Goal: Transaction & Acquisition: Purchase product/service

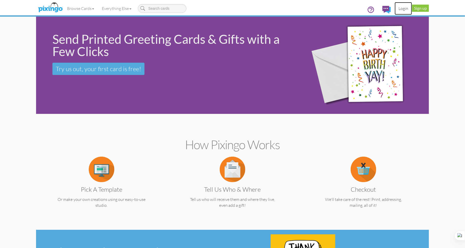
click at [402, 9] on link "Login" at bounding box center [403, 8] width 17 height 13
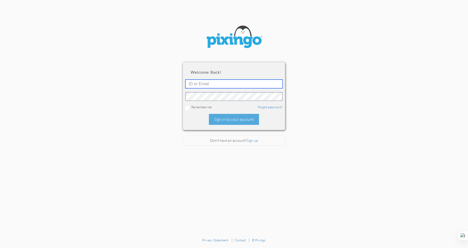
type input "6141"
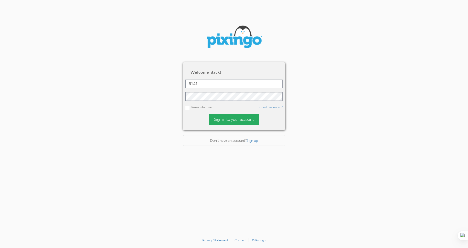
click at [238, 121] on div "Sign in to your account" at bounding box center [234, 119] width 50 height 11
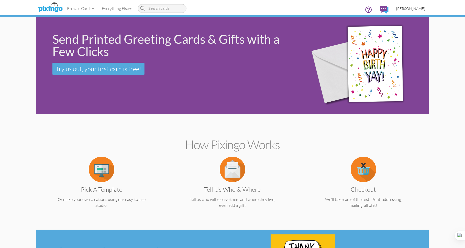
click at [414, 8] on span "[PERSON_NAME]" at bounding box center [410, 8] width 29 height 4
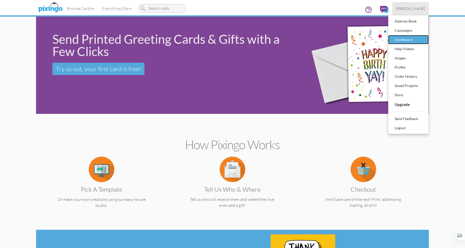
click at [410, 41] on div "Dashboard" at bounding box center [409, 40] width 30 height 8
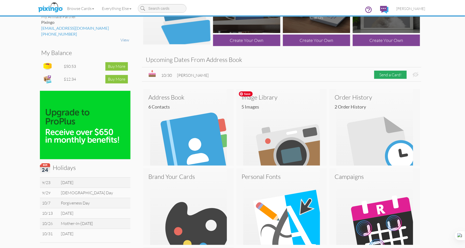
scroll to position [38, 0]
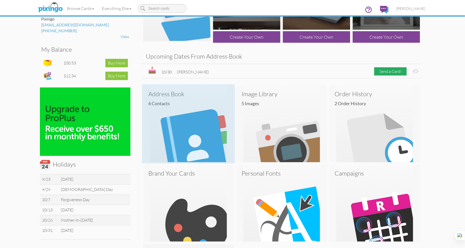
click at [168, 94] on h3 "Address Book" at bounding box center [188, 94] width 80 height 7
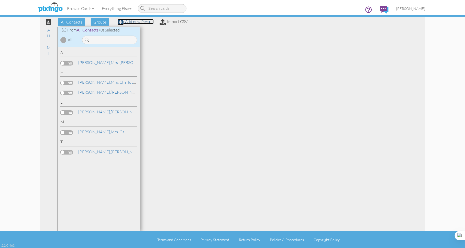
click at [139, 23] on link "Add new Person" at bounding box center [136, 21] width 36 height 5
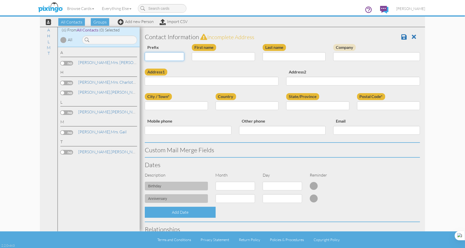
click at [181, 56] on select "Dr. Mr. Mrs." at bounding box center [164, 56] width 39 height 9
select select "string:Mr."
click at [207, 58] on input "First name" at bounding box center [223, 56] width 63 height 9
type input "Sean"
type input "Poillucci"
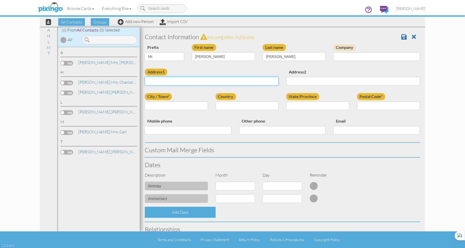
click at [186, 78] on input "Address1" at bounding box center [212, 81] width 134 height 9
type input "[STREET_ADDRESS]"
click at [170, 104] on input "City / Town*" at bounding box center [176, 105] width 63 height 9
type input "Gorham"
click at [275, 107] on select "[GEOGRAPHIC_DATA] -------------- [GEOGRAPHIC_DATA] [GEOGRAPHIC_DATA] [GEOGRAPHI…" at bounding box center [247, 105] width 63 height 9
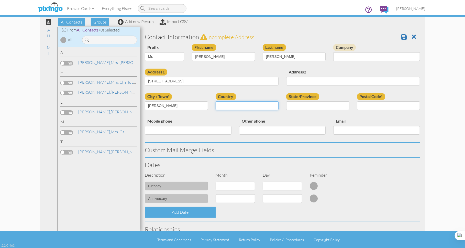
select select "object:963"
click at [309, 105] on select "AA (Military) AE (Military) [US_STATE] [US_STATE] [US_STATE] AP (Military) [US_…" at bounding box center [317, 105] width 63 height 9
select select "object:1233"
click at [376, 109] on input "Postal Code*" at bounding box center [388, 105] width 63 height 9
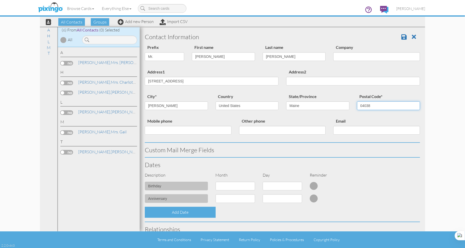
type input "04038"
click at [252, 187] on select "1 - Jan 2 - Feb 3 - Mar 4 - Apr 5 - May 6 - Jun 7 - Jul 8 - Aug 9 - Sep 10 - Oc…" at bounding box center [235, 186] width 39 height 9
select select "object:959"
click at [298, 186] on select "1 2 3 4 5 6 7 8 9 10 11 12 13 14 15 16 17 18 19 20 21 22 23 24 25 26 27 28 29 30" at bounding box center [282, 186] width 39 height 9
select select "number:28"
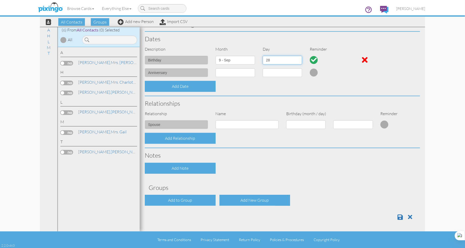
scroll to position [126, 0]
click at [399, 217] on span at bounding box center [400, 217] width 5 height 6
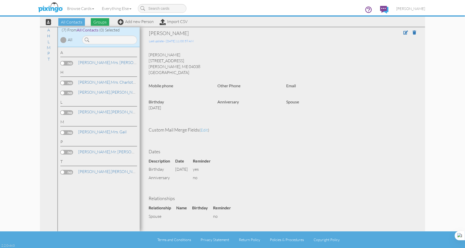
click at [105, 23] on span "Groups" at bounding box center [100, 22] width 18 height 8
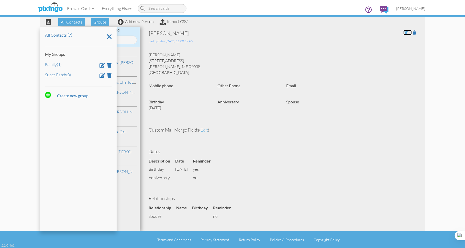
click at [404, 33] on span at bounding box center [406, 32] width 5 height 4
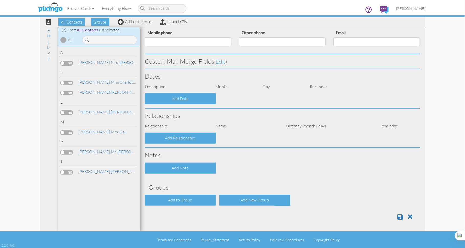
select select "string:Mr."
type input "Sean"
type input "Poillucci"
type input "[STREET_ADDRESS]"
type input "Gorham"
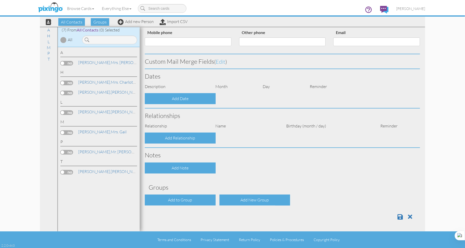
type input "04038"
select select "object:232"
select select "object:477"
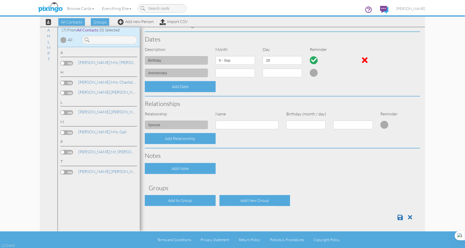
scroll to position [126, 0]
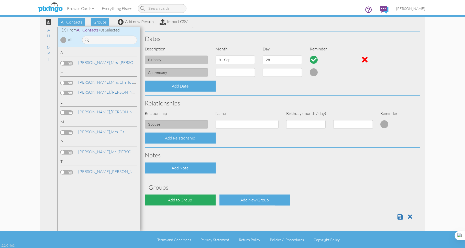
click at [184, 200] on div "Add to Group" at bounding box center [180, 200] width 71 height 11
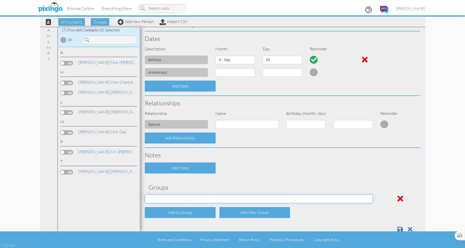
click at [189, 198] on select "Family Super Patch" at bounding box center [259, 199] width 228 height 9
select select "object:544"
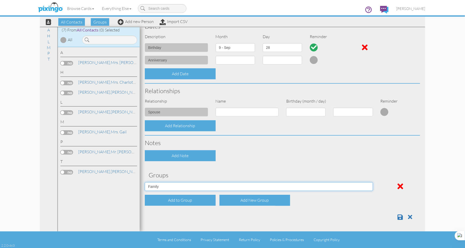
scroll to position [139, 0]
click at [398, 217] on span at bounding box center [400, 217] width 5 height 6
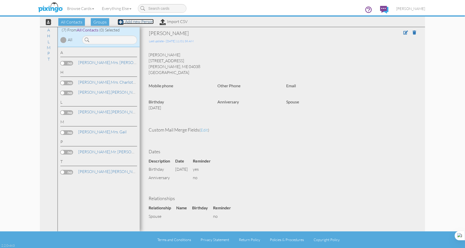
click at [147, 22] on link "Add new Person" at bounding box center [136, 21] width 36 height 5
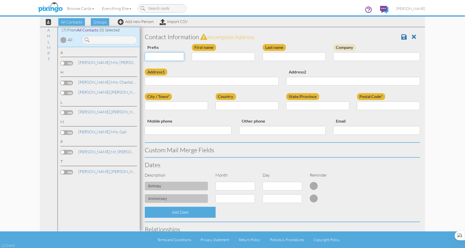
click at [183, 57] on select "Dr. Mr. Mrs." at bounding box center [164, 56] width 39 height 9
select select "string:Mrs."
click at [205, 56] on input "First name" at bounding box center [223, 56] width 63 height 9
type input "Pat"
click at [270, 57] on input "Last name" at bounding box center [294, 56] width 63 height 9
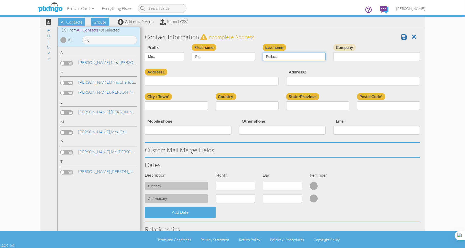
type input "Poilucci"
click at [186, 79] on input "Address1" at bounding box center [212, 81] width 134 height 9
click at [296, 82] on input "Address2" at bounding box center [353, 81] width 134 height 9
drag, startPoint x: 168, startPoint y: 82, endPoint x: 139, endPoint y: 82, distance: 29.2
click at [139, 82] on div "All Contacts (7) My Groups Family (2) Super Patch (0) Create new group A H L M …" at bounding box center [232, 129] width 385 height 205
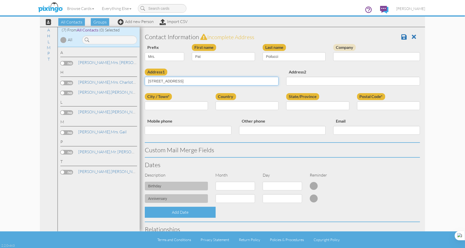
type input "14 Shaws Rd."
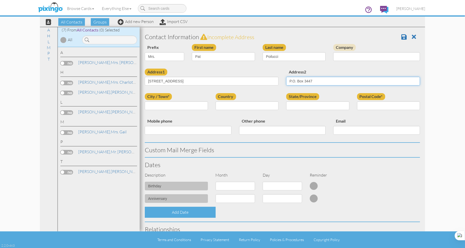
type input "P.O. Box 3447"
click at [168, 107] on input "City / Town*" at bounding box center [176, 105] width 63 height 9
type input "Sebago"
select select "object:233"
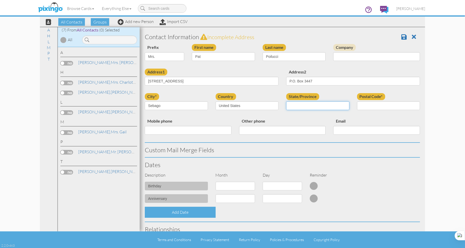
select select "object:503"
click at [360, 105] on input "Postal Code*" at bounding box center [388, 105] width 63 height 9
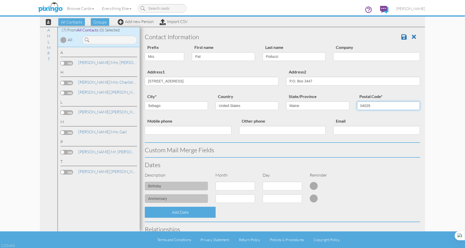
type input "04029"
click at [353, 130] on input "Email" at bounding box center [376, 130] width 87 height 9
click at [166, 128] on input "Mobile phone" at bounding box center [188, 130] width 87 height 9
type input "207-595-6425"
click at [251, 186] on select "1 - [DATE] - [DATE] - [DATE] - [DATE] - [DATE] - [DATE] - [DATE] - [DATE] - [DA…" at bounding box center [235, 186] width 39 height 9
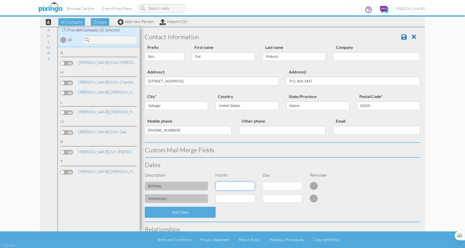
select select "object:225"
click at [298, 187] on select "1 2 3 4 5 6 7 8 9 10 11 12 13 14 15 16 17 18 19 20 21 22 23 24 25 26 27 28 29 3…" at bounding box center [282, 186] width 39 height 9
select select "number:26"
click at [402, 37] on span at bounding box center [404, 37] width 5 height 6
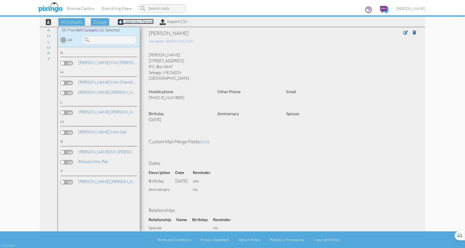
click at [146, 23] on link "Add new Person" at bounding box center [136, 21] width 36 height 5
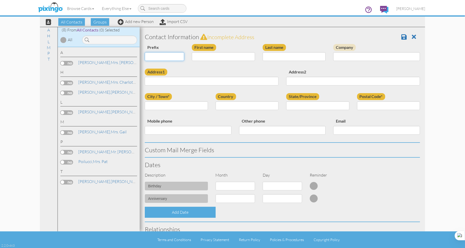
click at [182, 56] on select "Dr. Mr. Mrs." at bounding box center [164, 56] width 39 height 9
select select "string:Mrs."
click at [209, 59] on input "First name" at bounding box center [223, 56] width 63 height 9
type input "Susan"
type input "Ploof"
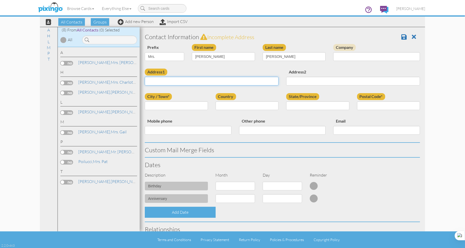
click at [184, 82] on input "Address1" at bounding box center [212, 81] width 134 height 9
type input "1787 Haygood Loop"
click at [163, 103] on input "City / Town*" at bounding box center [176, 105] width 63 height 9
type input "THE VILLAGES"
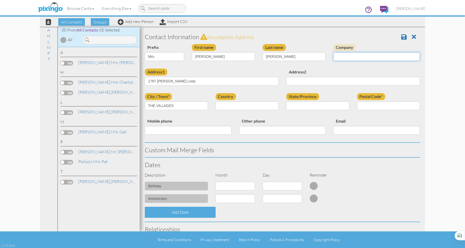
type input "RickHamill"
select select "object:236"
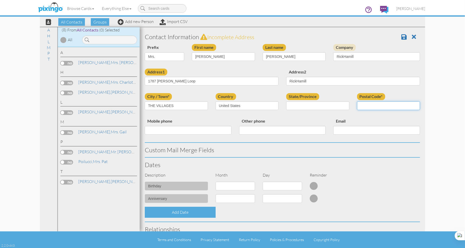
type input "32162"
type input "3526037509"
type input "rhamill2071@gmail.com"
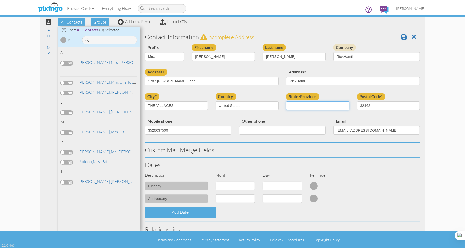
select select "object:495"
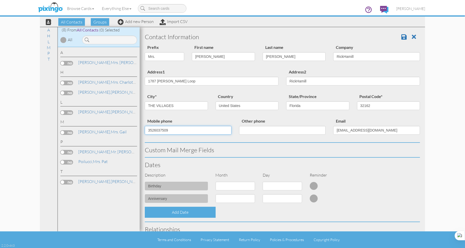
drag, startPoint x: 176, startPoint y: 130, endPoint x: 141, endPoint y: 129, distance: 35.3
click at [141, 129] on div "Mobile phone 3526037509" at bounding box center [188, 128] width 94 height 21
type input "925-595-5965"
click at [402, 38] on span at bounding box center [404, 37] width 5 height 6
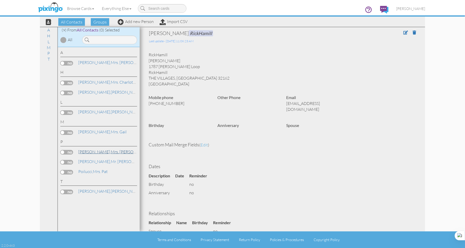
click at [101, 152] on link "[PERSON_NAME], Mrs. [PERSON_NAME] RickHamill" at bounding box center [125, 152] width 94 height 6
click at [172, 55] on div "[PERSON_NAME] [PERSON_NAME] [STREET_ADDRESS][PERSON_NAME]" at bounding box center [282, 69] width 275 height 35
click at [169, 54] on div "[PERSON_NAME] [PERSON_NAME] [STREET_ADDRESS][PERSON_NAME]" at bounding box center [282, 69] width 275 height 35
click at [168, 55] on div "[PERSON_NAME] [PERSON_NAME] [STREET_ADDRESS][PERSON_NAME]" at bounding box center [282, 69] width 275 height 35
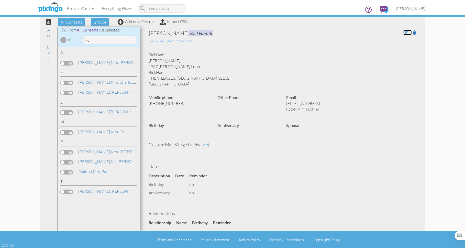
click at [404, 33] on span at bounding box center [406, 32] width 5 height 4
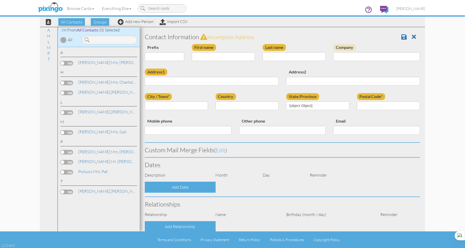
select select "string:Mrs."
type input "[PERSON_NAME]"
type input "RickHamill"
type input "1787 [PERSON_NAME] Loop"
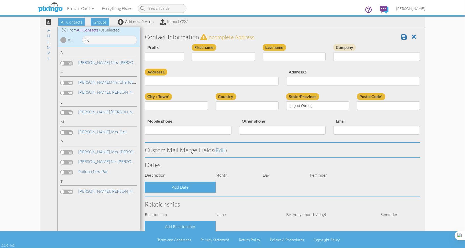
type input "RickHamill"
type input "THE VILLAGES"
type input "32162"
type input "[PHONE_NUMBER]"
type input "[EMAIL_ADDRESS][DOMAIN_NAME]"
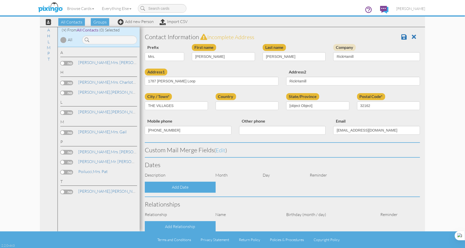
select select "object:225"
select select "object:470"
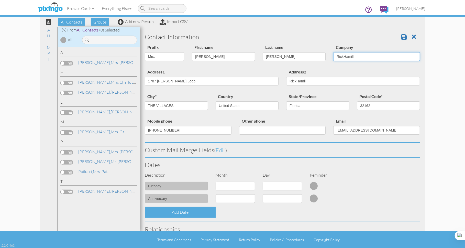
drag, startPoint x: 353, startPoint y: 57, endPoint x: 317, endPoint y: 57, distance: 36.3
click at [317, 57] on div "Prefix Dr. Mr. Mrs. First name Susan Last name Ploof Company RickHamill" at bounding box center [282, 56] width 283 height 25
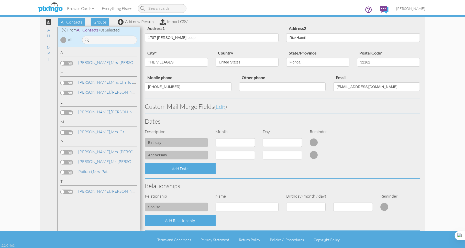
scroll to position [51, 0]
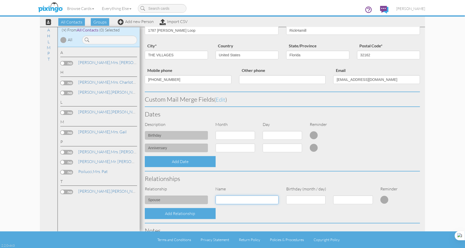
click at [233, 201] on input at bounding box center [247, 200] width 63 height 9
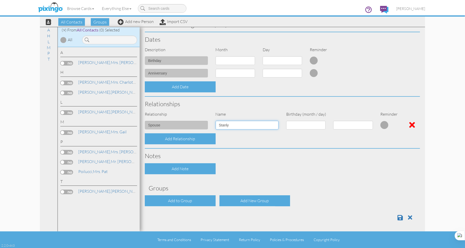
scroll to position [125, 0]
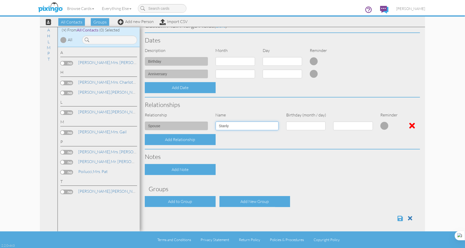
type input "Stanly"
click at [400, 217] on span at bounding box center [400, 218] width 5 height 6
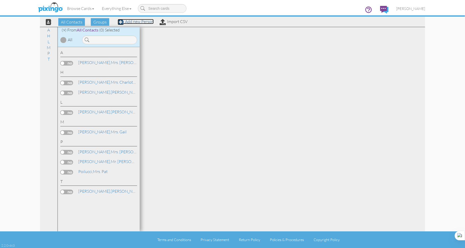
click at [143, 22] on link "Add new Person" at bounding box center [136, 21] width 36 height 5
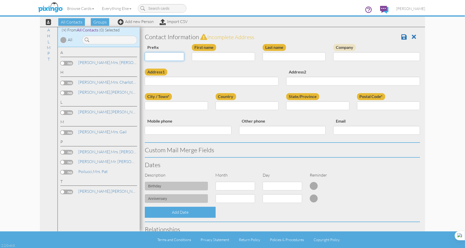
click at [181, 56] on select "Dr. Mr. Mrs." at bounding box center [164, 56] width 39 height 9
select select "string:Mr."
click at [218, 55] on input "First name" at bounding box center [223, 56] width 63 height 9
type input "Steven"
type input "[PERSON_NAME]"
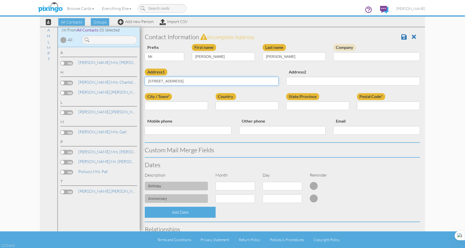
type input "[STREET_ADDRESS]"
type input "Hollis"
select select "object:224"
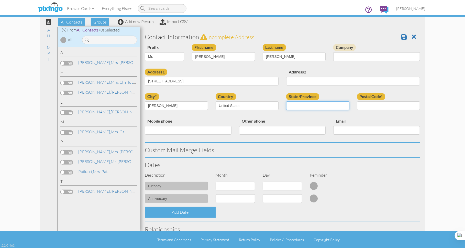
click at [317, 104] on select "AA (Military) AE (Military) [US_STATE] [US_STATE] [US_STATE] AP (Military) [US_…" at bounding box center [317, 105] width 63 height 9
select select "object:494"
click at [373, 108] on input "Postal Code*" at bounding box center [388, 105] width 63 height 9
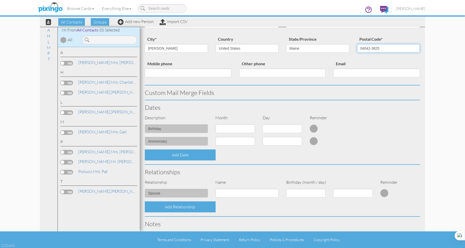
scroll to position [58, 0]
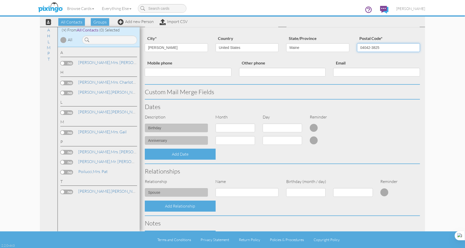
type input "04042-3825"
click at [223, 190] on input at bounding box center [247, 192] width 63 height 9
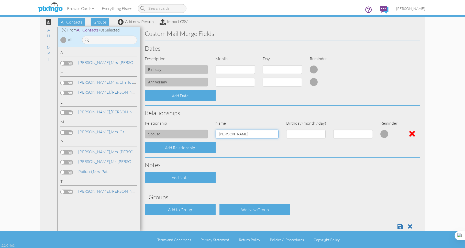
scroll to position [126, 0]
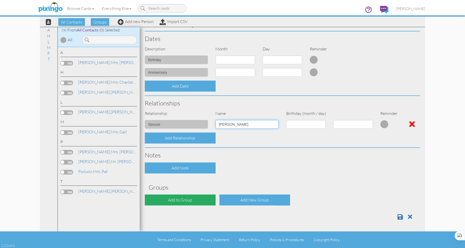
type input "Nadia"
click at [196, 199] on div "Add to Group" at bounding box center [180, 200] width 71 height 11
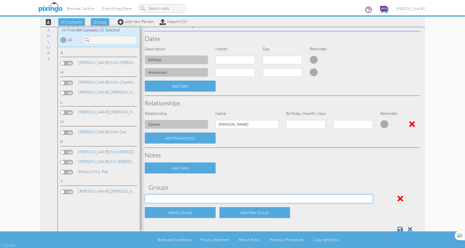
click at [219, 197] on select "Family Super Patch" at bounding box center [259, 199] width 228 height 9
select select "object:533"
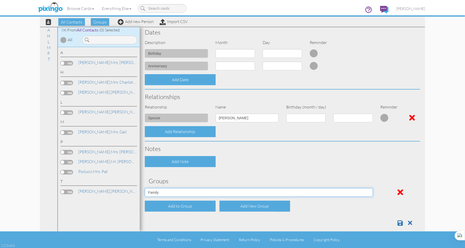
scroll to position [133, 0]
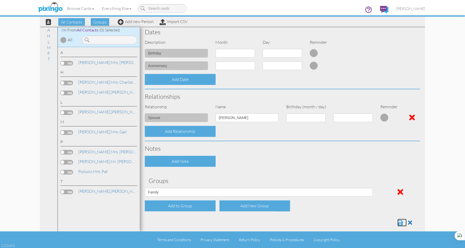
click at [398, 223] on span at bounding box center [400, 223] width 5 height 6
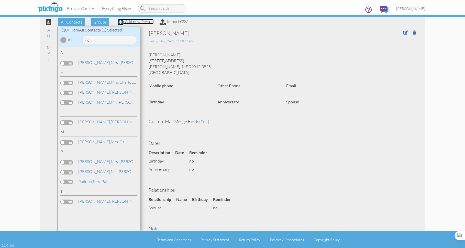
click at [146, 23] on link "Add new Person" at bounding box center [136, 21] width 36 height 5
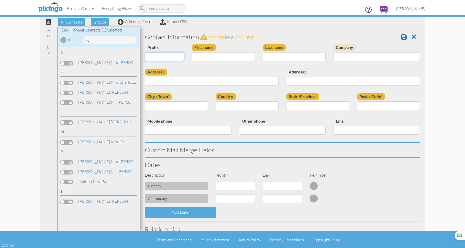
click at [181, 57] on select "Dr. Mr. Mrs." at bounding box center [164, 56] width 39 height 9
select select "string:Mr."
click at [212, 59] on input "First name" at bounding box center [223, 56] width 63 height 9
type input "[PERSON_NAME]"
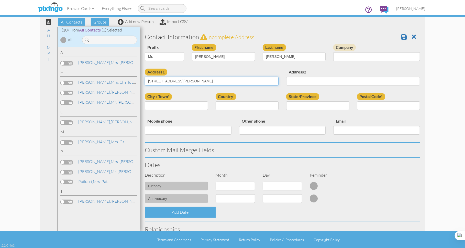
type input "[STREET_ADDRESS][PERSON_NAME]"
click at [173, 109] on input "City / Town*" at bounding box center [176, 105] width 63 height 9
type input "Boydton"
select select "object:241"
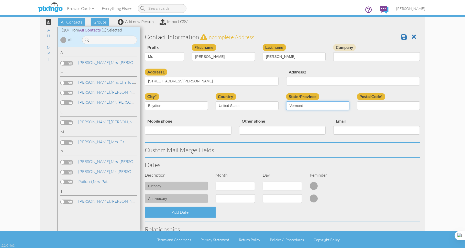
click at [346, 105] on select "AA (Military) AE (Military) [US_STATE] [US_STATE] [US_STATE] AP (Military) [US_…" at bounding box center [317, 105] width 63 height 9
select select "object:543"
click at [365, 106] on input "Postal Code*" at bounding box center [388, 105] width 63 height 9
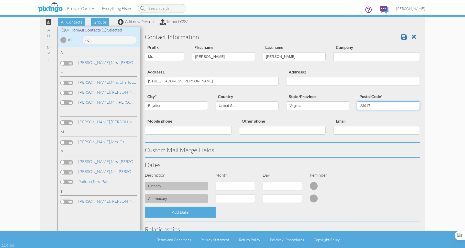
type input "23917"
click at [251, 185] on select "1 - [DATE] - [DATE] - [DATE] - [DATE] - [DATE] - [DATE] - [DATE] - [DATE] - [DA…" at bounding box center [235, 186] width 39 height 9
select select "object:230"
click at [299, 187] on select "1 2 3 4 5 6 7 8 9 10 11 12 13 14 15 16 17 18 19 20 21 22 23 24 25 26 27 28 29" at bounding box center [282, 186] width 39 height 9
select select "number:24"
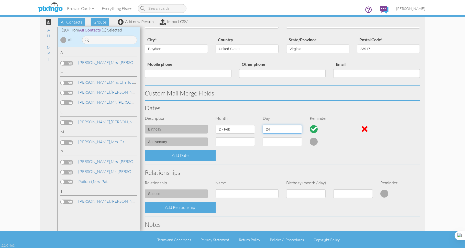
scroll to position [78, 0]
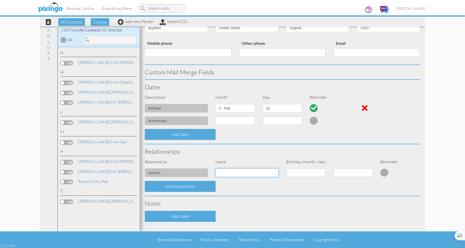
click at [220, 171] on input at bounding box center [247, 172] width 63 height 9
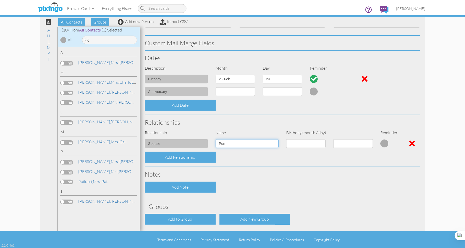
scroll to position [126, 0]
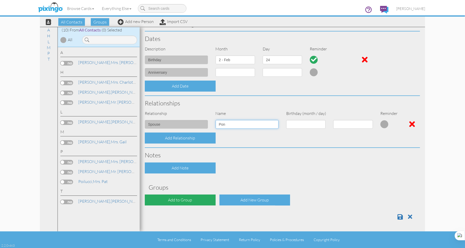
type input "Pon"
click at [195, 200] on div "Add to Group" at bounding box center [180, 200] width 71 height 11
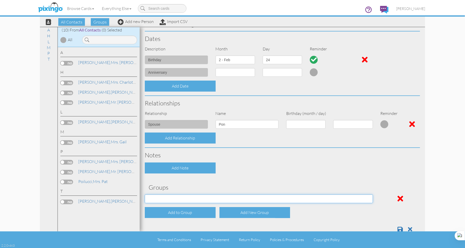
click at [187, 200] on select "Family Super Patch" at bounding box center [259, 199] width 228 height 9
select select "object:552"
click at [398, 229] on span at bounding box center [400, 229] width 5 height 6
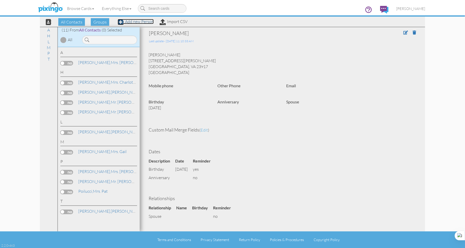
click at [146, 20] on link "Add new Person" at bounding box center [136, 21] width 36 height 5
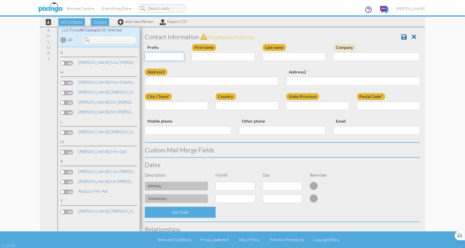
click at [181, 56] on select "Dr. Mr. Mrs." at bounding box center [164, 56] width 39 height 9
select select "string:Mrs."
click at [217, 56] on input "First name" at bounding box center [223, 56] width 63 height 9
type input "Catherine"
type input "Hamill"
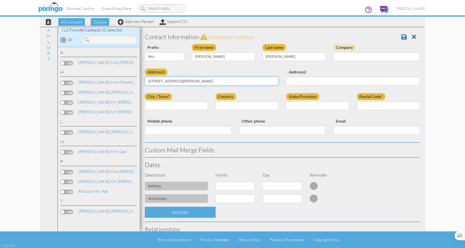
type input "20 Glen St."
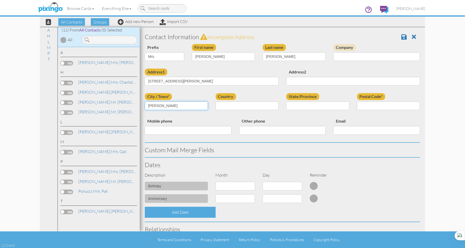
type input "Whitman"
select select "object:245"
select select "object:518"
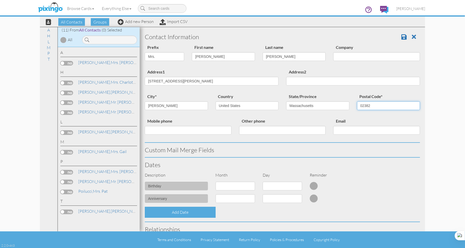
type input "02382"
click at [251, 185] on select "1 - Jan 2 - Feb 3 - Mar 4 - Apr 5 - May 6 - Jun 7 - Jul 8 - Aug 9 - Sep 10 - Oc…" at bounding box center [235, 186] width 39 height 9
select select "object:233"
click at [297, 185] on select "1 2 3 4 5 6 7 8 9 10 11 12 13 14 15 16 17 18 19 20 21 22 23 24 25 26 27 28 29 3…" at bounding box center [282, 186] width 39 height 9
select select "number:3"
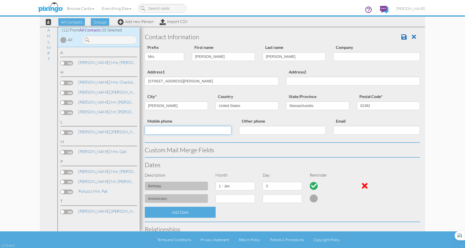
click at [196, 133] on input "Mobile phone" at bounding box center [188, 130] width 87 height 9
type input "617-347-8133"
click at [263, 132] on input "Other phone" at bounding box center [282, 130] width 87 height 9
type input "781-447-4874"
click at [402, 36] on span at bounding box center [404, 37] width 5 height 6
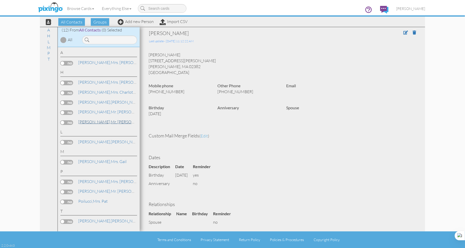
click at [104, 123] on link "[PERSON_NAME], Mr. [PERSON_NAME]" at bounding box center [114, 122] width 72 height 6
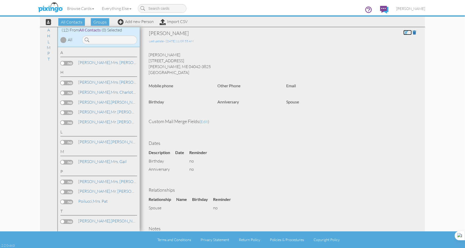
click at [404, 33] on span at bounding box center [406, 32] width 5 height 4
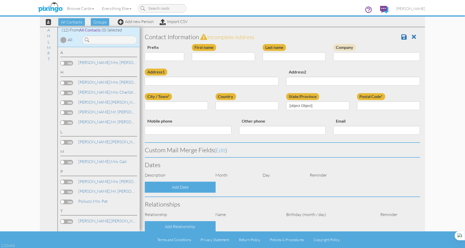
select select "string:Mr."
type input "Steven"
type input "Hamill"
type input "[STREET_ADDRESS]"
type input "Hollis"
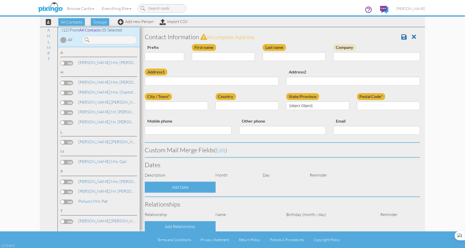
type input "04042-3825"
select select "object:250"
select select "object:495"
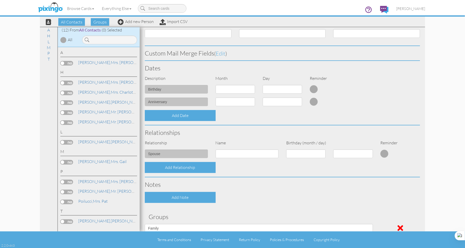
scroll to position [104, 0]
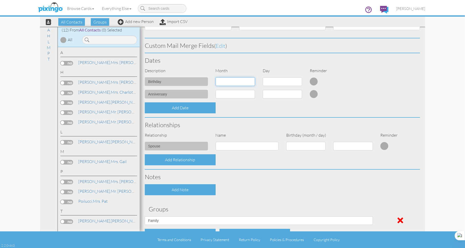
click at [252, 81] on select "1 - Jan 2 - Feb 3 - Mar 4 - Apr 5 - May 6 - Jun 7 - Jul 8 - Aug 9 - Sep 10 - Oc…" at bounding box center [235, 81] width 39 height 9
select select "object:563"
select select "number:1"
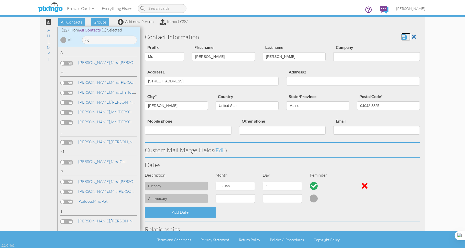
click at [402, 35] on span at bounding box center [404, 37] width 5 height 6
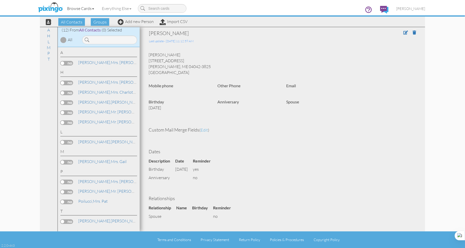
click at [89, 9] on link "Browse Cards" at bounding box center [80, 8] width 35 height 13
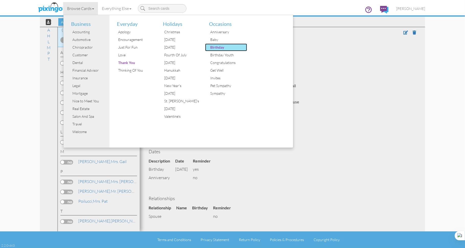
click at [219, 48] on div "Birthday" at bounding box center [228, 48] width 38 height 8
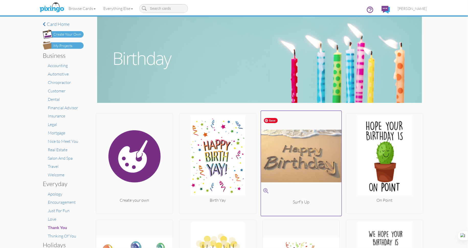
click at [303, 152] on img at bounding box center [301, 156] width 81 height 86
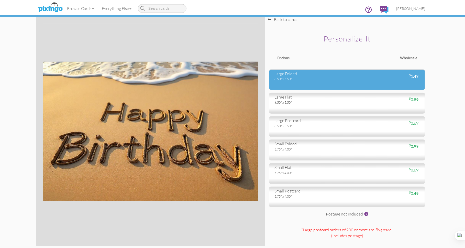
click at [314, 78] on div "8.50" x 5.50"" at bounding box center [309, 79] width 69 height 5
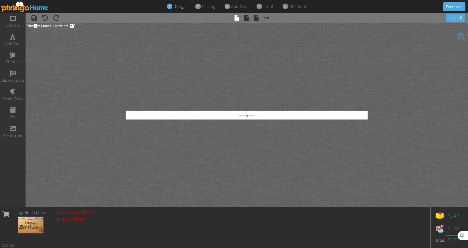
click at [36, 225] on img at bounding box center [31, 225] width 26 height 17
click at [247, 18] on span at bounding box center [247, 18] width 5 height 6
click at [22, 7] on img at bounding box center [24, 7] width 47 height 12
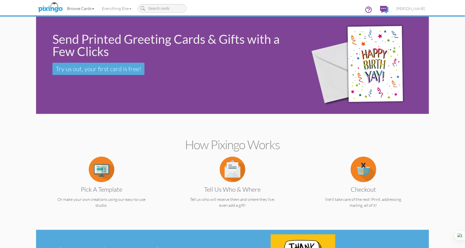
click at [93, 8] on link "Browse Cards" at bounding box center [80, 8] width 35 height 13
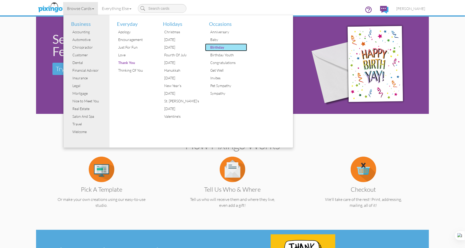
click at [217, 49] on div "Birthday" at bounding box center [228, 48] width 38 height 8
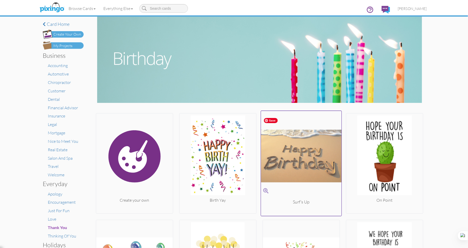
click at [296, 164] on img at bounding box center [301, 156] width 81 height 86
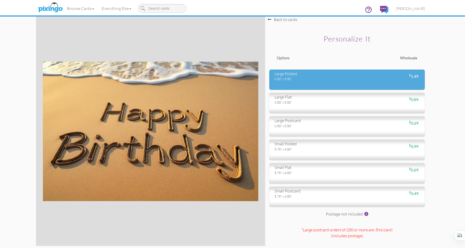
click at [302, 77] on div "8.50" x 5.50"" at bounding box center [309, 79] width 69 height 5
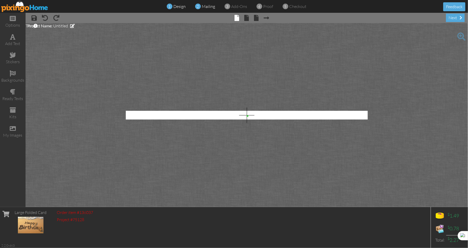
click at [208, 7] on span "mailing" at bounding box center [208, 6] width 13 height 5
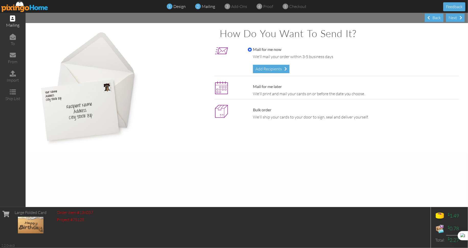
click at [181, 7] on span "design" at bounding box center [180, 6] width 12 height 5
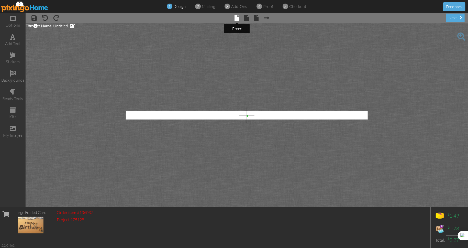
click at [238, 18] on span at bounding box center [237, 18] width 5 height 6
click at [62, 27] on span "Untitled" at bounding box center [60, 25] width 15 height 5
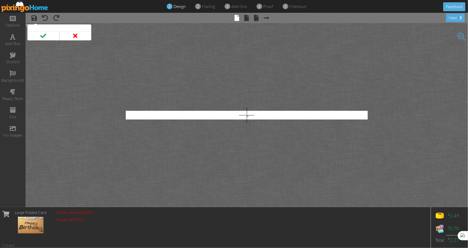
click at [117, 20] on div "× save × undo × redo × front × inside × back × Next page next" at bounding box center [247, 18] width 443 height 10
click at [16, 129] on div "my images" at bounding box center [13, 132] width 26 height 18
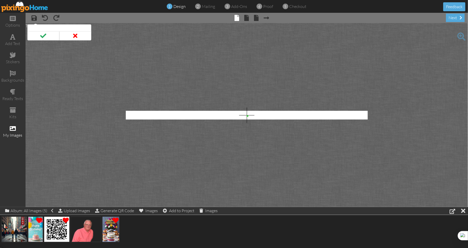
click at [111, 233] on img at bounding box center [110, 230] width 17 height 26
click at [106, 238] on span at bounding box center [106, 238] width 9 height 9
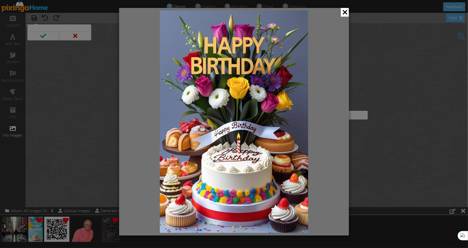
click at [389, 136] on div at bounding box center [234, 124] width 468 height 248
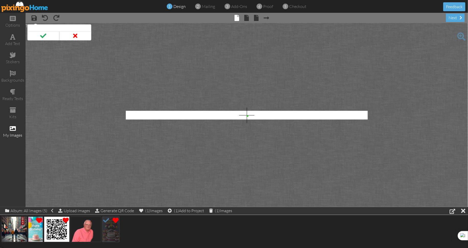
click at [75, 37] on span at bounding box center [75, 35] width 32 height 9
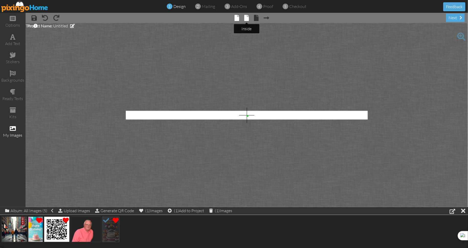
click at [245, 18] on span at bounding box center [247, 18] width 5 height 6
click at [256, 17] on span at bounding box center [256, 18] width 5 height 6
click at [229, 18] on span at bounding box center [227, 18] width 5 height 6
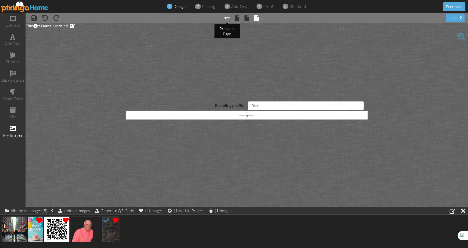
select select "object:1214"
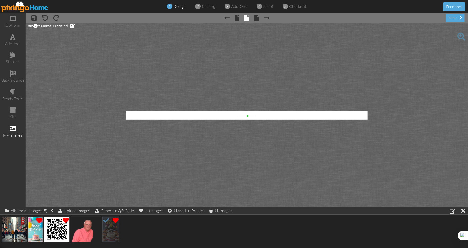
click at [281, 106] on project-studio-wrapper "X X X X X X X X X X X X X X X X X X X X X X X X X X X X X X X X X X X X X X X X…" at bounding box center [247, 115] width 443 height 184
click at [266, 18] on span at bounding box center [266, 18] width 5 height 6
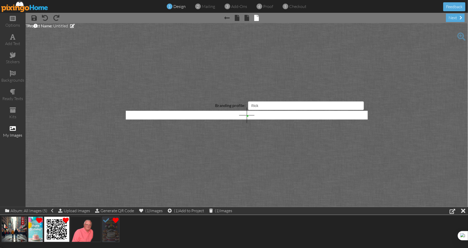
select select "object:1223"
click at [242, 107] on label "Branding profile:" at bounding box center [230, 106] width 30 height 6
click at [248, 107] on select "Pixingo Default Profile Rick" at bounding box center [306, 105] width 116 height 9
click at [464, 211] on div at bounding box center [463, 210] width 4 height 7
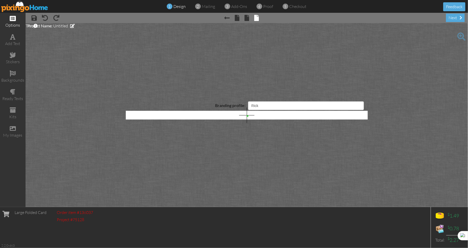
click at [13, 19] on span at bounding box center [13, 18] width 6 height 6
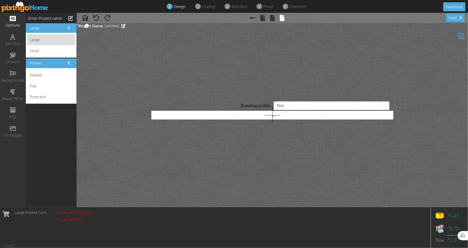
click at [47, 40] on div "large" at bounding box center [51, 39] width 48 height 11
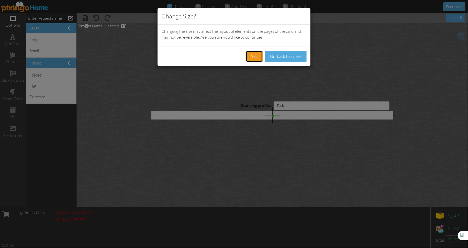
click at [261, 55] on button "Yes" at bounding box center [254, 57] width 17 height 12
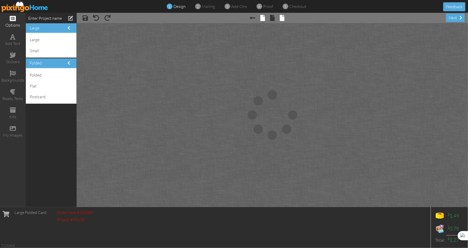
click at [264, 18] on span at bounding box center [263, 18] width 5 height 6
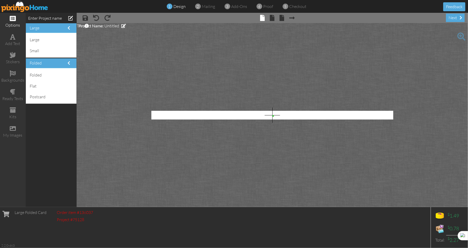
click at [178, 5] on span "design" at bounding box center [180, 6] width 12 height 5
click at [24, 7] on img at bounding box center [24, 7] width 47 height 12
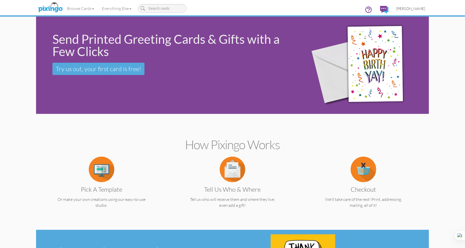
click at [410, 7] on span "[PERSON_NAME]" at bounding box center [410, 8] width 29 height 4
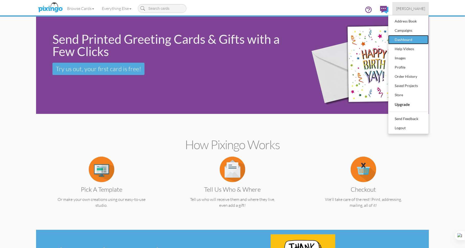
click at [408, 38] on div "Dashboard" at bounding box center [409, 40] width 30 height 8
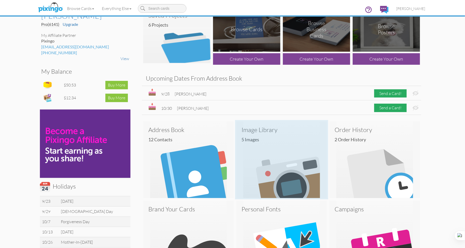
scroll to position [61, 0]
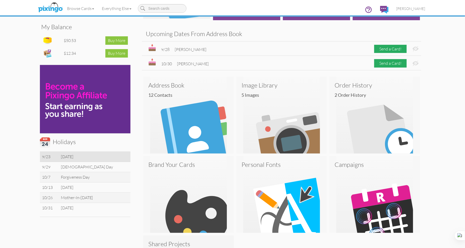
click at [83, 157] on td "[DATE]" at bounding box center [95, 157] width 72 height 10
click at [91, 157] on td "[DATE]" at bounding box center [95, 157] width 72 height 10
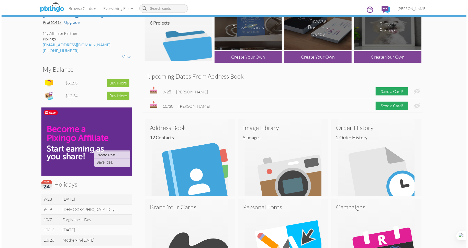
scroll to position [0, 0]
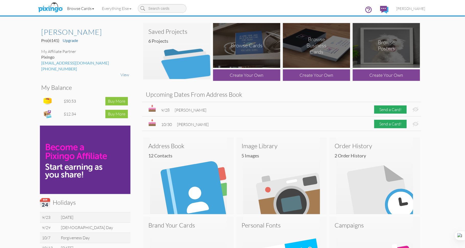
click at [92, 8] on link "Browse Cards" at bounding box center [80, 8] width 35 height 13
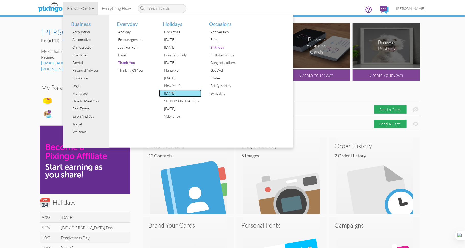
click at [174, 96] on div "[DATE]" at bounding box center [182, 94] width 38 height 8
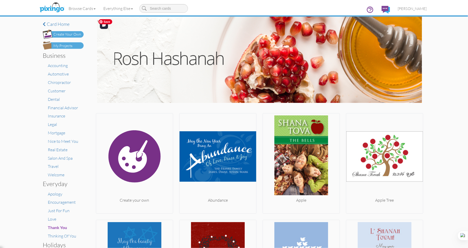
click at [352, 67] on img at bounding box center [259, 60] width 325 height 86
click at [137, 60] on img at bounding box center [259, 60] width 325 height 86
click at [63, 35] on div "Create Your Own" at bounding box center [67, 34] width 28 height 5
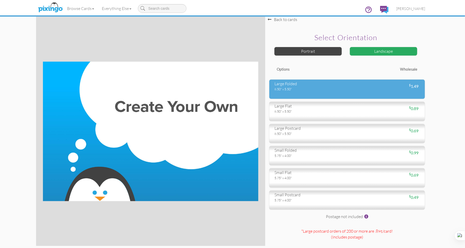
click at [303, 83] on div "large folded" at bounding box center [309, 84] width 69 height 6
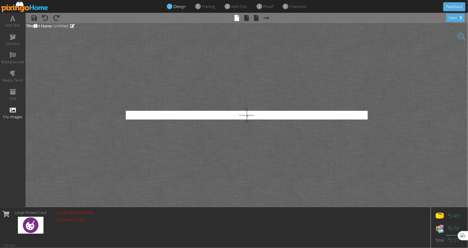
click at [13, 110] on span at bounding box center [13, 110] width 6 height 6
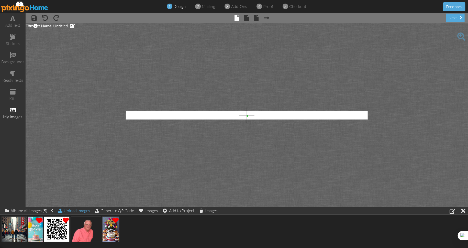
click at [74, 211] on div "Upload Images" at bounding box center [74, 210] width 32 height 7
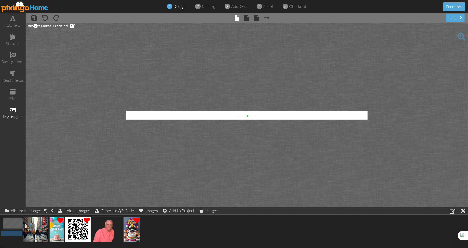
click at [245, 110] on div "add text stickers backgrounds ready texts kits my images × save × undo × redo ×…" at bounding box center [234, 110] width 468 height 194
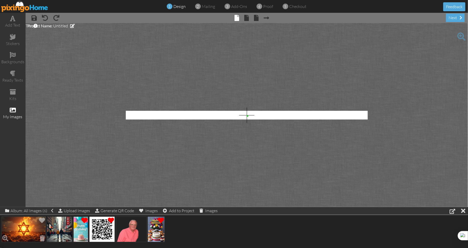
click at [34, 227] on img at bounding box center [24, 230] width 44 height 26
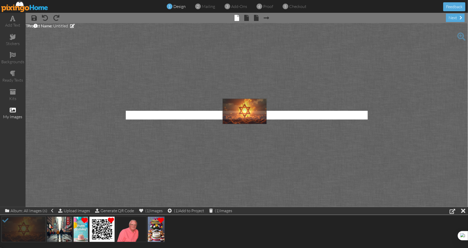
drag, startPoint x: 27, startPoint y: 227, endPoint x: 248, endPoint y: 110, distance: 250.5
click at [232, 211] on div "(1) Images" at bounding box center [220, 210] width 23 height 7
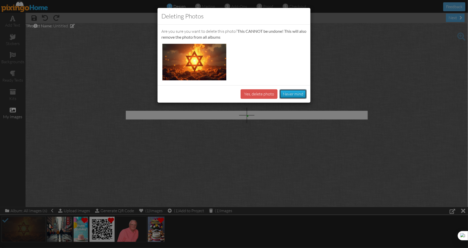
click at [300, 95] on button "Never mind" at bounding box center [293, 93] width 27 height 9
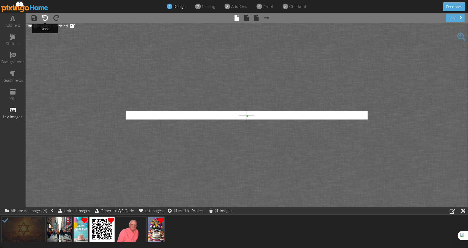
click at [46, 16] on span at bounding box center [45, 18] width 6 height 6
click at [55, 16] on span at bounding box center [56, 18] width 6 height 6
click at [181, 7] on span "design" at bounding box center [180, 6] width 12 height 5
click at [31, 6] on img at bounding box center [24, 7] width 47 height 12
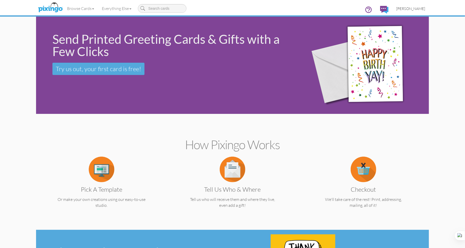
click at [416, 8] on span "[PERSON_NAME]" at bounding box center [410, 8] width 29 height 4
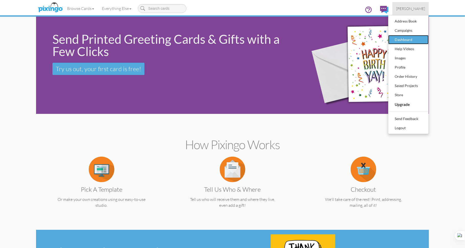
click at [409, 41] on div "Dashboard" at bounding box center [409, 40] width 30 height 8
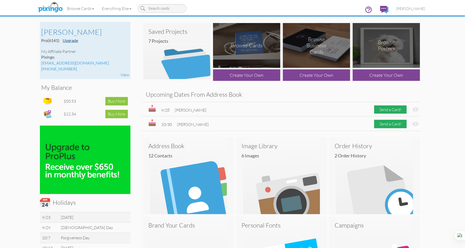
click at [69, 41] on link "Upgrade" at bounding box center [70, 40] width 15 height 5
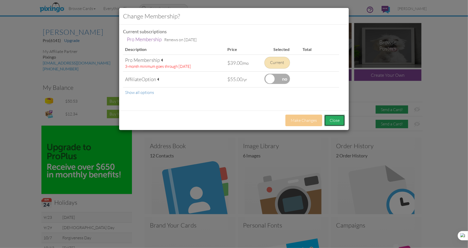
click at [340, 119] on button "Close" at bounding box center [335, 121] width 21 height 12
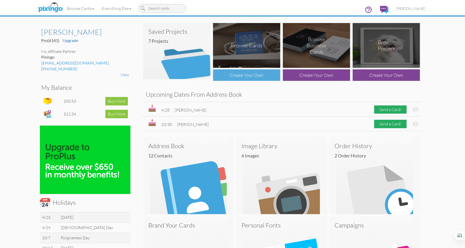
click at [247, 75] on div "Create Your Own" at bounding box center [246, 75] width 67 height 12
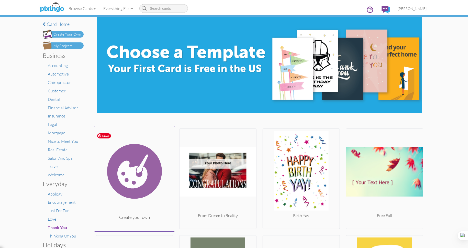
click at [134, 173] on img at bounding box center [134, 171] width 81 height 86
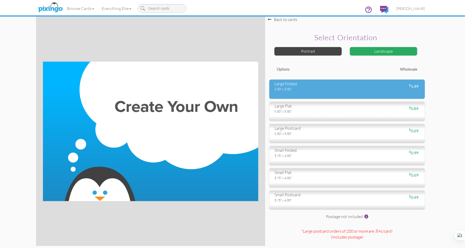
click at [298, 87] on div "8.50" x 5.50"" at bounding box center [309, 89] width 69 height 5
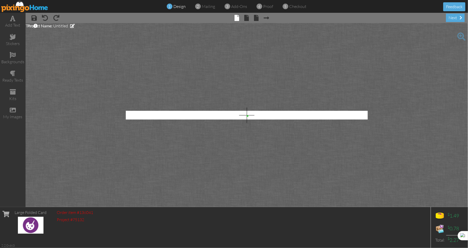
click at [39, 8] on img at bounding box center [24, 7] width 47 height 12
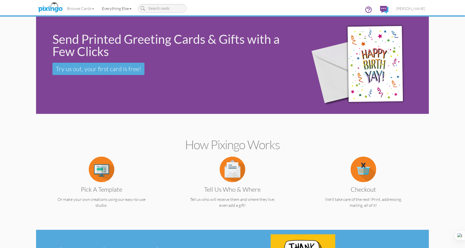
click at [132, 8] on link "Everything Else" at bounding box center [116, 8] width 37 height 13
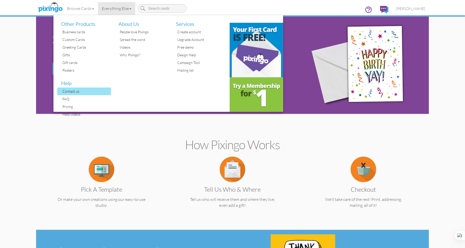
click at [78, 94] on div "Contact us" at bounding box center [86, 92] width 50 height 8
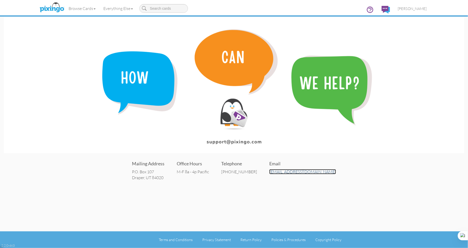
click at [302, 172] on link "support@pixingo.com" at bounding box center [303, 171] width 67 height 5
click at [414, 8] on span "[PERSON_NAME]" at bounding box center [412, 8] width 29 height 4
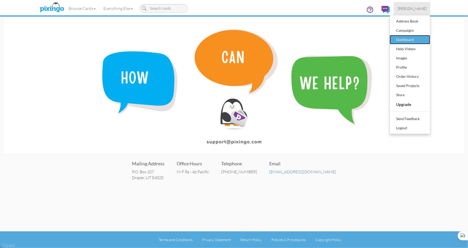
click at [410, 40] on div "Dashboard" at bounding box center [410, 40] width 30 height 8
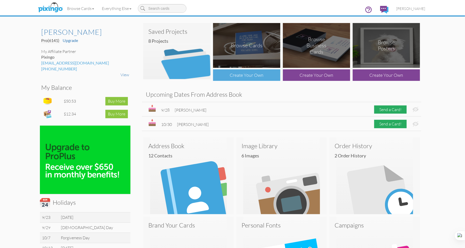
click at [248, 76] on div "Create Your Own" at bounding box center [246, 75] width 67 height 12
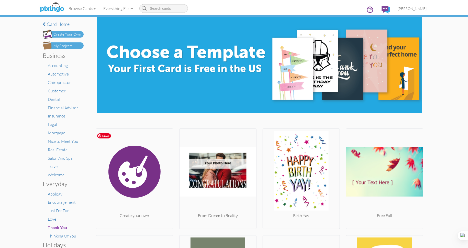
click at [129, 170] on img at bounding box center [134, 172] width 77 height 82
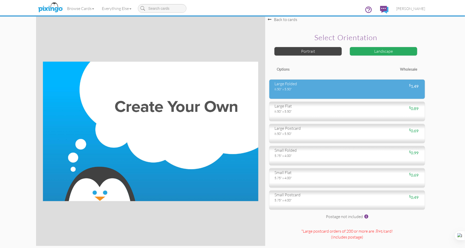
click at [286, 85] on div "large folded" at bounding box center [309, 84] width 69 height 6
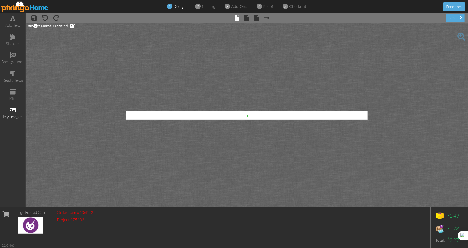
click at [18, 112] on div "my images" at bounding box center [13, 113] width 26 height 18
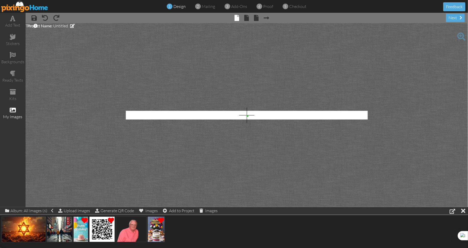
click at [156, 228] on img at bounding box center [156, 230] width 17 height 26
drag, startPoint x: 155, startPoint y: 228, endPoint x: 239, endPoint y: 102, distance: 151.0
click at [229, 210] on div "(1) Images" at bounding box center [220, 210] width 23 height 7
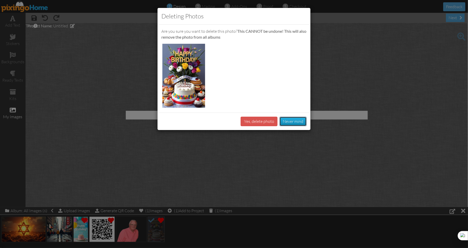
click at [292, 119] on button "Never mind" at bounding box center [293, 121] width 27 height 9
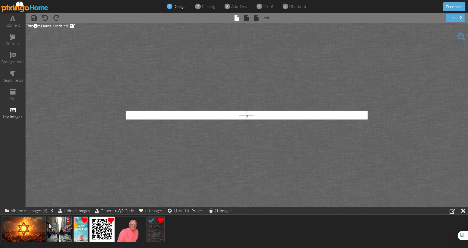
click at [80, 230] on img at bounding box center [80, 230] width 15 height 26
click at [78, 239] on span at bounding box center [77, 238] width 9 height 9
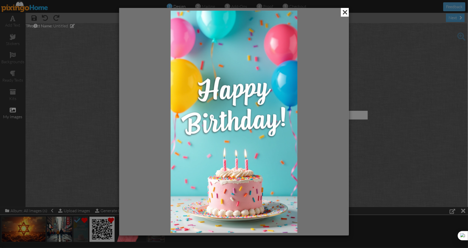
click at [345, 12] on span at bounding box center [345, 12] width 8 height 9
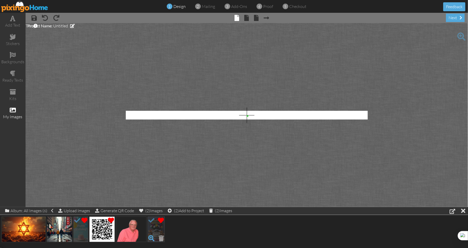
click at [152, 238] on span at bounding box center [151, 238] width 9 height 9
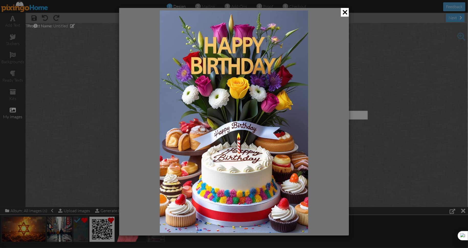
click at [342, 51] on div at bounding box center [234, 122] width 230 height 228
click at [389, 46] on div at bounding box center [234, 124] width 468 height 248
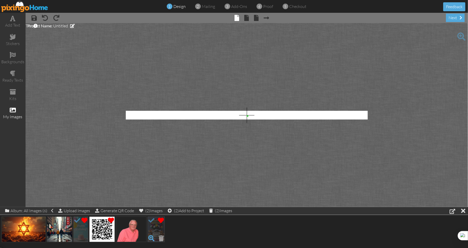
click at [152, 238] on span at bounding box center [151, 238] width 9 height 9
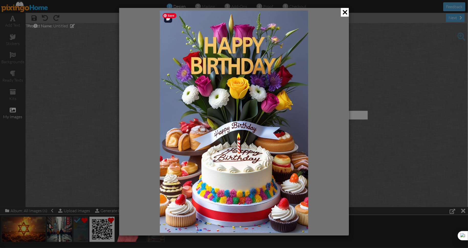
click at [264, 110] on img at bounding box center [234, 121] width 148 height 222
click at [305, 15] on img at bounding box center [234, 121] width 148 height 222
click at [172, 16] on span "Save" at bounding box center [170, 15] width 14 height 5
click at [346, 11] on span at bounding box center [345, 12] width 8 height 9
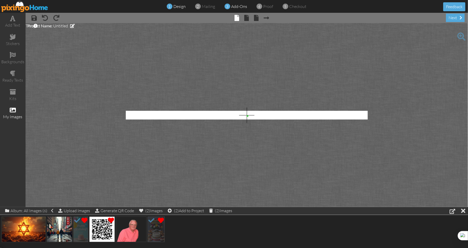
click at [238, 8] on span "add-ons" at bounding box center [239, 6] width 16 height 5
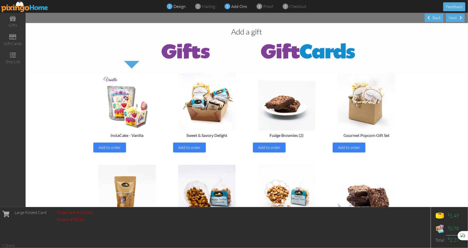
click at [179, 7] on span "design" at bounding box center [180, 6] width 12 height 5
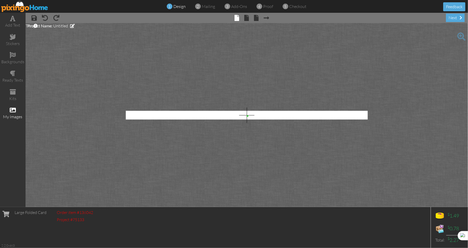
click at [14, 110] on span at bounding box center [13, 110] width 6 height 6
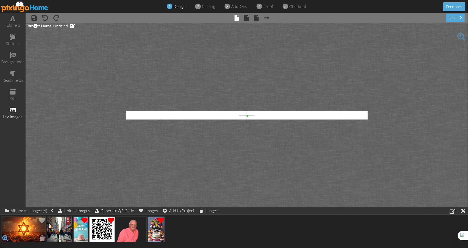
click at [4, 237] on span at bounding box center [5, 238] width 9 height 9
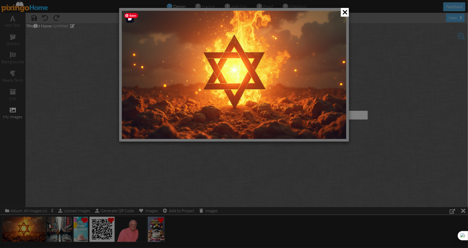
click at [253, 68] on img at bounding box center [234, 74] width 225 height 128
click at [303, 10] on div at bounding box center [234, 75] width 230 height 134
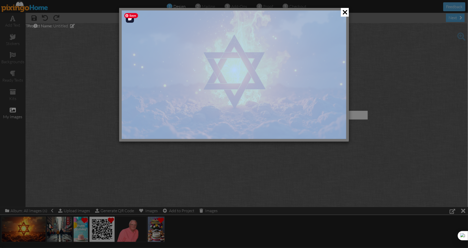
drag, startPoint x: 303, startPoint y: 10, endPoint x: 300, endPoint y: 32, distance: 22.6
click at [300, 32] on div at bounding box center [234, 75] width 230 height 134
click at [200, 6] on div at bounding box center [234, 124] width 468 height 248
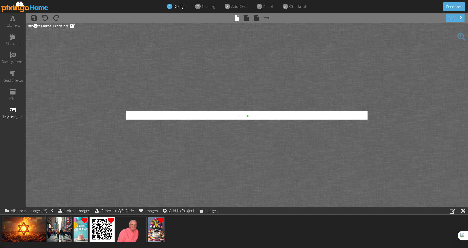
click at [179, 8] on span "design" at bounding box center [180, 6] width 12 height 5
click at [248, 17] on span at bounding box center [247, 18] width 5 height 6
click at [464, 211] on div at bounding box center [463, 210] width 4 height 7
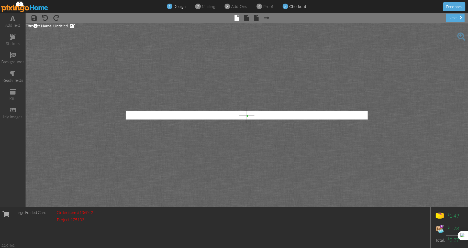
click at [297, 6] on span "checkout" at bounding box center [297, 6] width 17 height 5
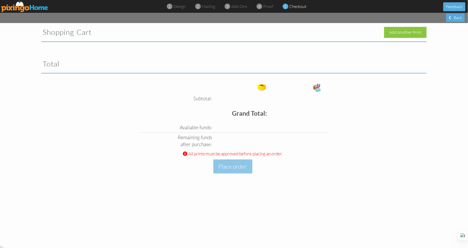
click at [57, 51] on div "Shopping Cart Add Another Print Total Subtotal: Free card: Grand Total: Availab…" at bounding box center [234, 105] width 393 height 165
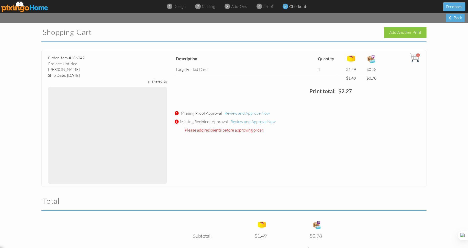
click at [44, 8] on img at bounding box center [24, 7] width 47 height 12
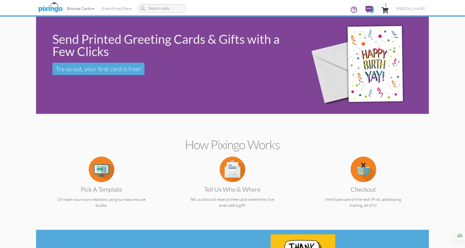
click at [93, 9] on link "Browse Cards" at bounding box center [80, 8] width 35 height 13
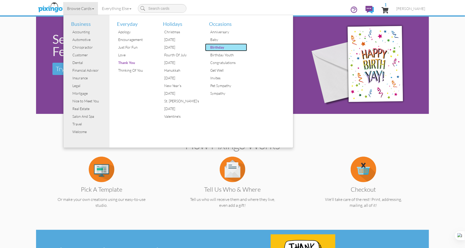
click at [218, 49] on div "Birthday" at bounding box center [228, 48] width 38 height 8
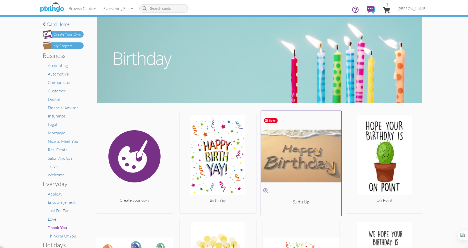
click at [294, 169] on img at bounding box center [301, 156] width 81 height 86
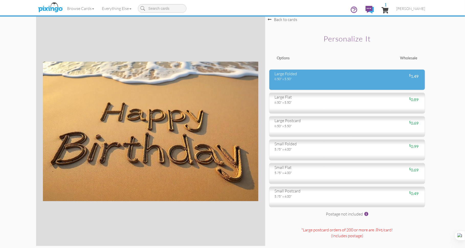
click at [285, 80] on div "8.50" x 5.50"" at bounding box center [309, 79] width 69 height 5
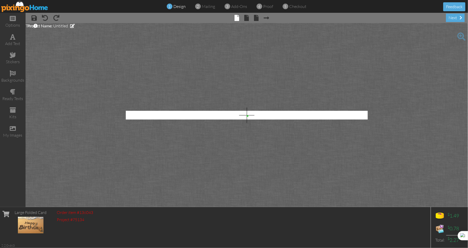
click at [35, 229] on img at bounding box center [31, 225] width 26 height 17
click at [31, 227] on img at bounding box center [31, 225] width 26 height 17
click at [461, 36] on span at bounding box center [462, 37] width 8 height 8
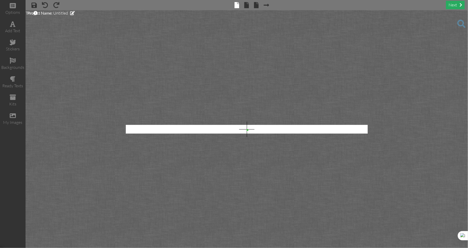
click at [461, 6] on span at bounding box center [461, 5] width 3 height 4
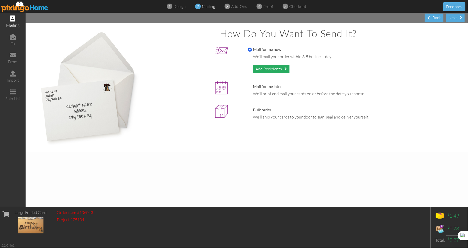
click at [276, 69] on div "Add Recipients" at bounding box center [271, 69] width 37 height 8
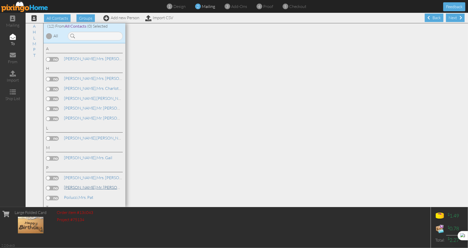
click at [95, 187] on link "[PERSON_NAME], Mr. [PERSON_NAME]" at bounding box center [99, 187] width 72 height 6
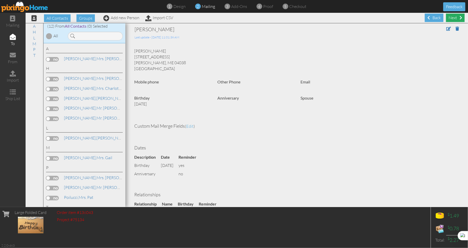
click at [453, 17] on div "Next" at bounding box center [455, 18] width 19 height 8
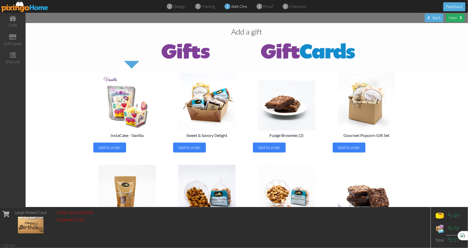
click at [453, 17] on div "Next" at bounding box center [455, 18] width 19 height 8
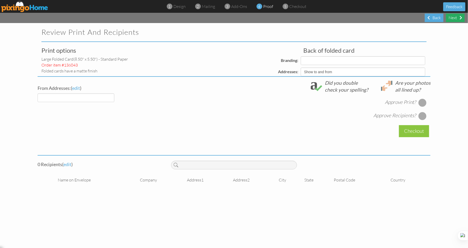
select select "object:1330"
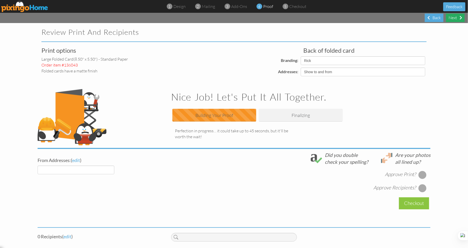
select select "object:1332"
click at [24, 7] on img at bounding box center [24, 7] width 47 height 12
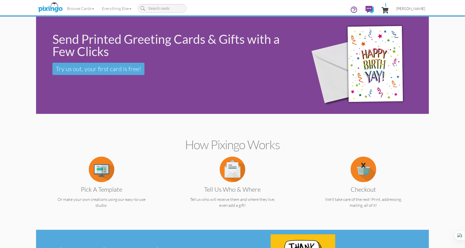
click at [426, 9] on link "[PERSON_NAME]" at bounding box center [411, 8] width 37 height 13
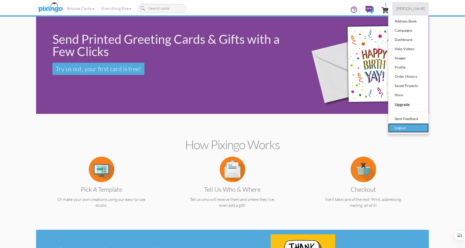
click at [406, 132] on div "Logout" at bounding box center [409, 128] width 30 height 8
